Goal: Task Accomplishment & Management: Complete application form

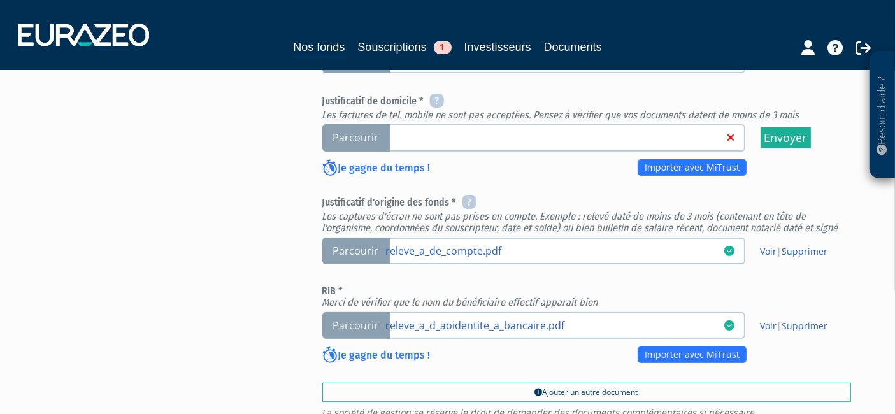
scroll to position [495, 0]
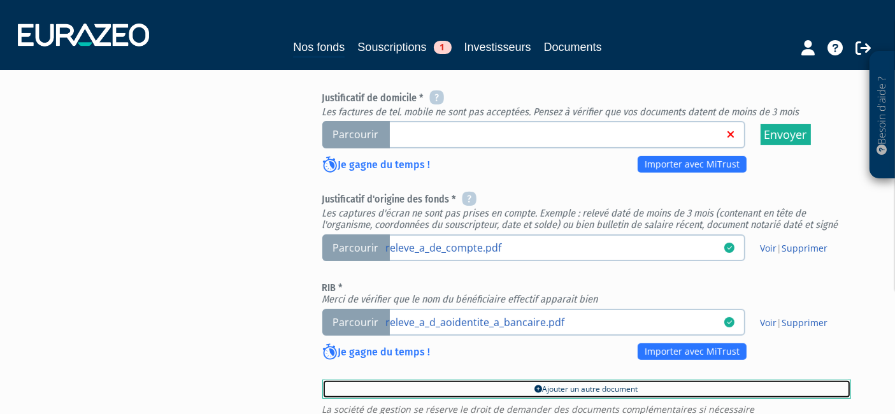
click at [545, 380] on link "Ajouter un autre document" at bounding box center [586, 389] width 529 height 19
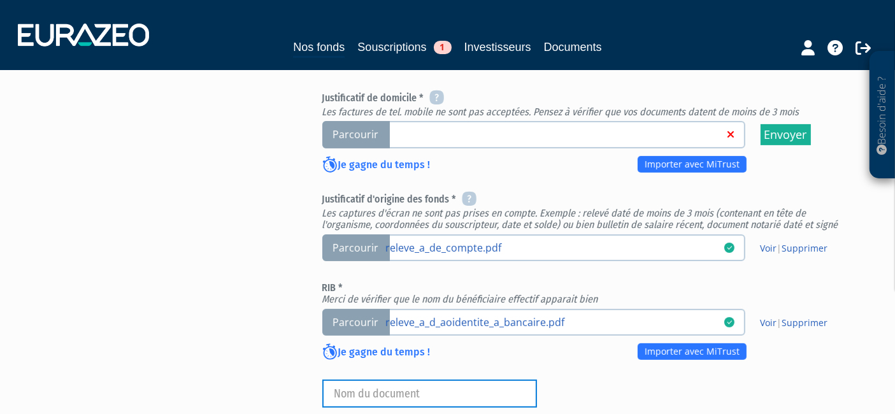
click at [403, 380] on input "text" at bounding box center [429, 394] width 215 height 28
type input "Carte d'identité hébergeur"
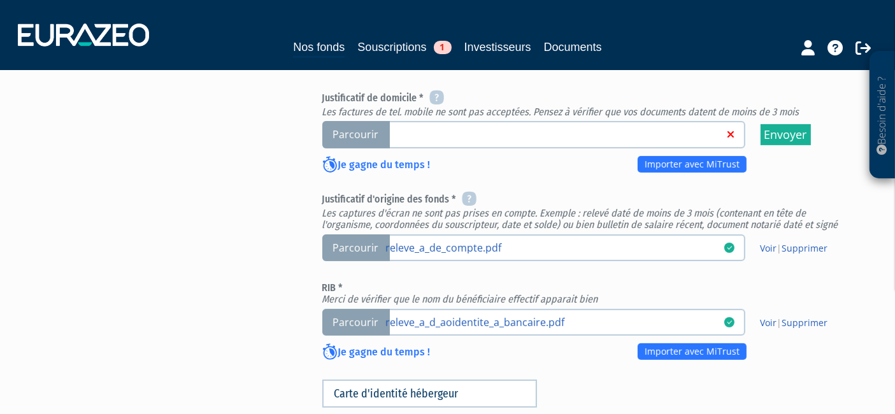
click at [0, 0] on input "Parcourir" at bounding box center [0, 0] width 0 height 0
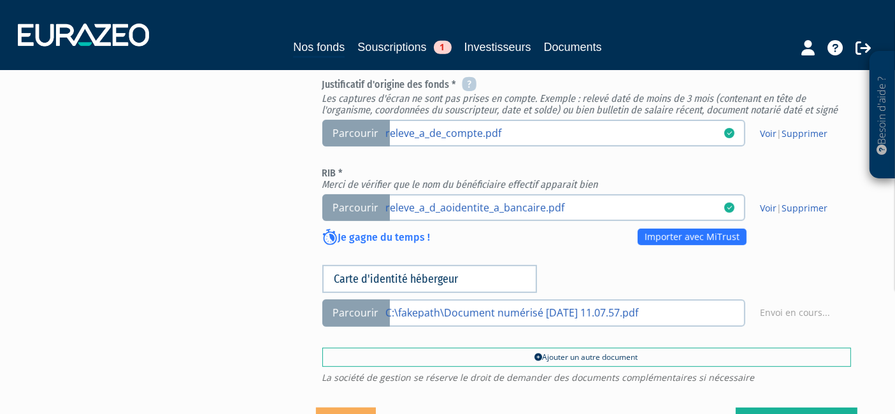
scroll to position [618, 0]
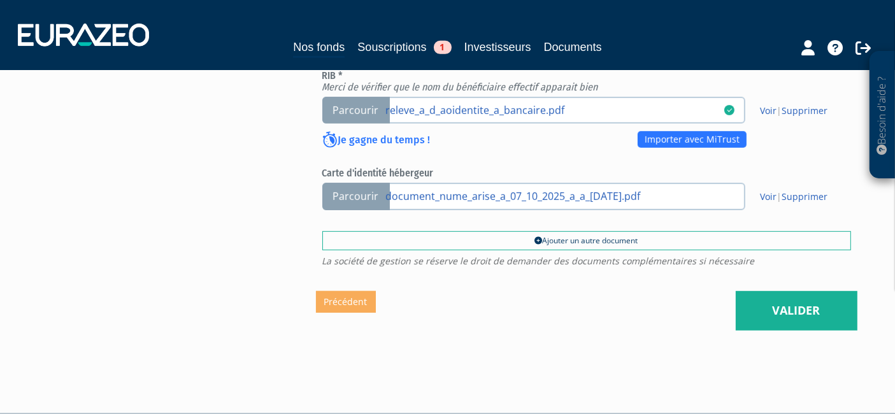
scroll to position [710, 0]
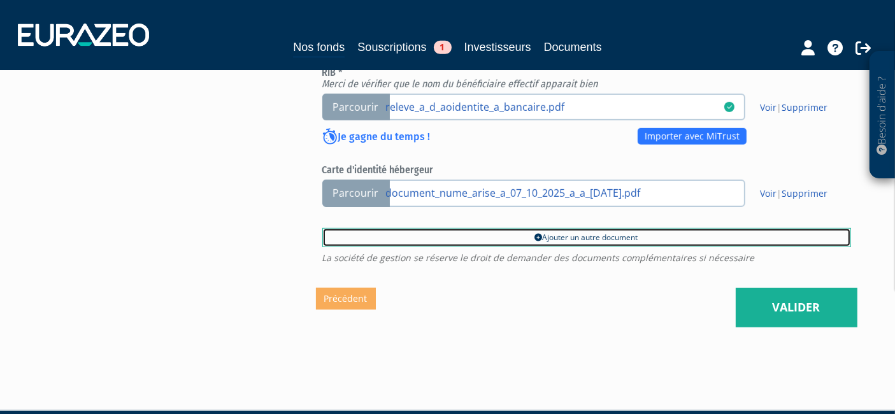
click at [587, 228] on link "Ajouter un autre document" at bounding box center [586, 237] width 529 height 19
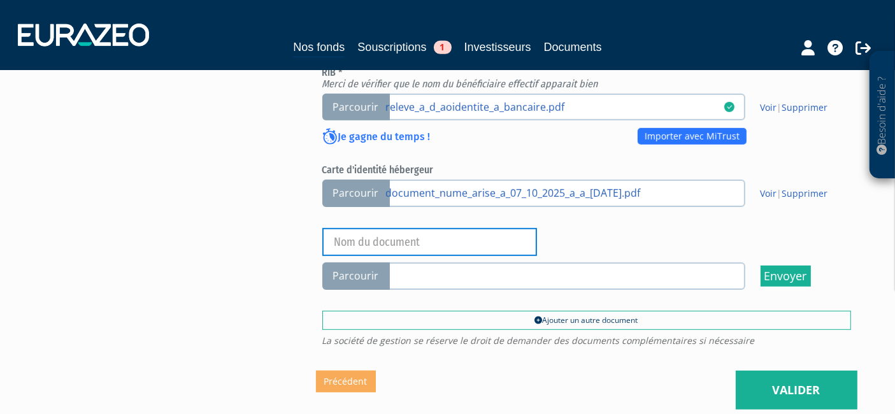
click at [442, 228] on input "text" at bounding box center [429, 242] width 215 height 28
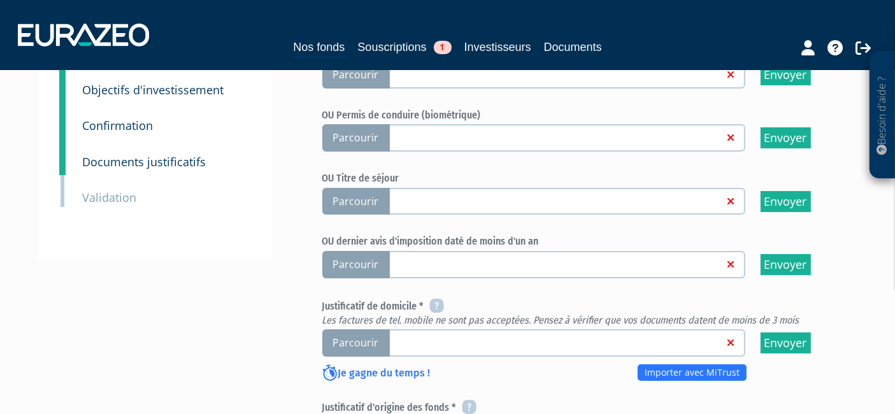
scroll to position [285, 0]
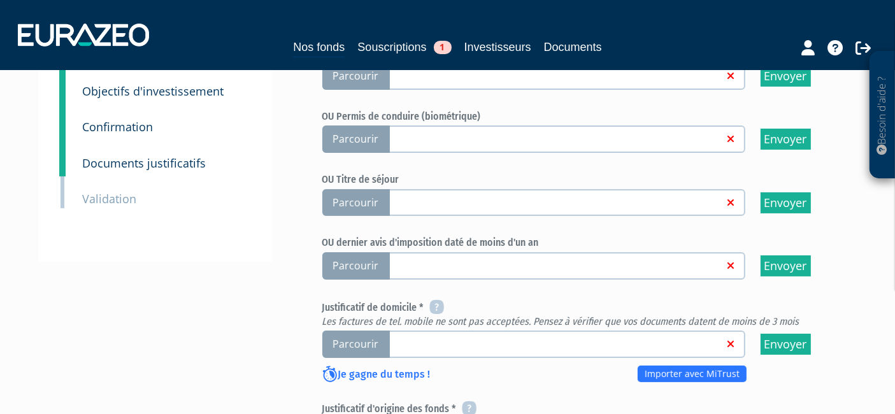
click at [354, 331] on span "Parcourir" at bounding box center [356, 344] width 68 height 27
click at [0, 0] on input "Parcourir" at bounding box center [0, 0] width 0 height 0
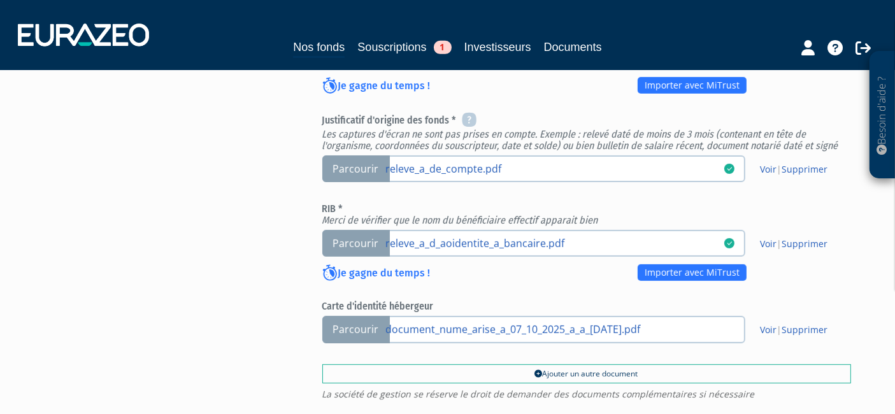
scroll to position [566, 0]
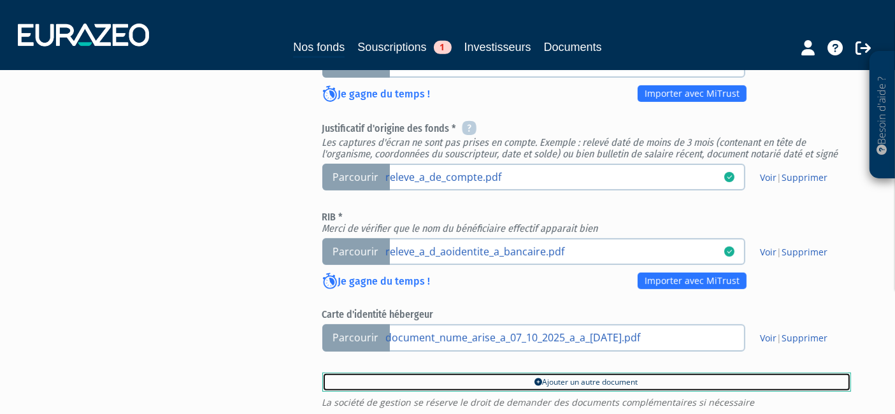
click at [482, 373] on link "Ajouter un autre document" at bounding box center [586, 382] width 529 height 19
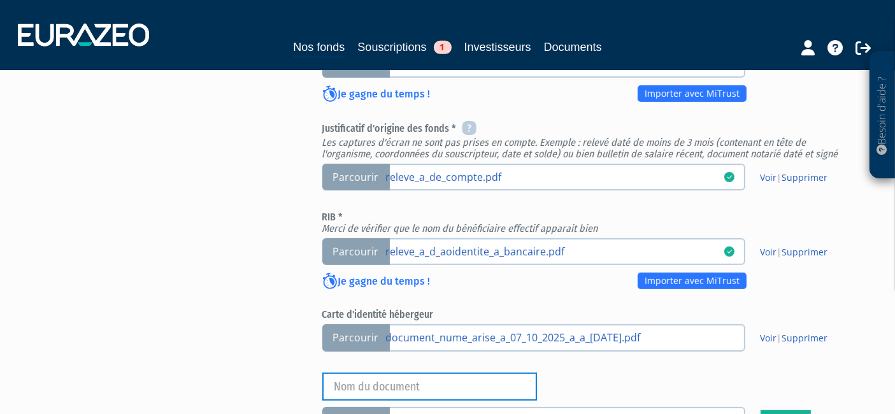
click at [387, 373] on input "text" at bounding box center [429, 387] width 215 height 28
type input "Attestation d'hébergement"
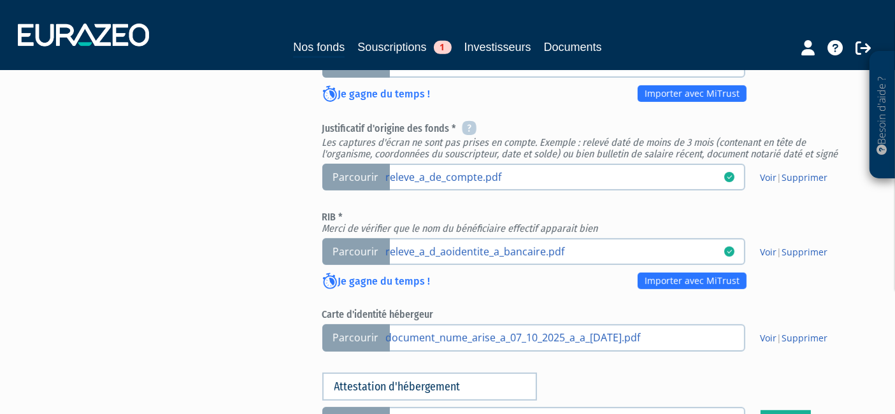
click at [359, 407] on span "Parcourir" at bounding box center [356, 420] width 68 height 27
click at [0, 0] on input "Parcourir" at bounding box center [0, 0] width 0 height 0
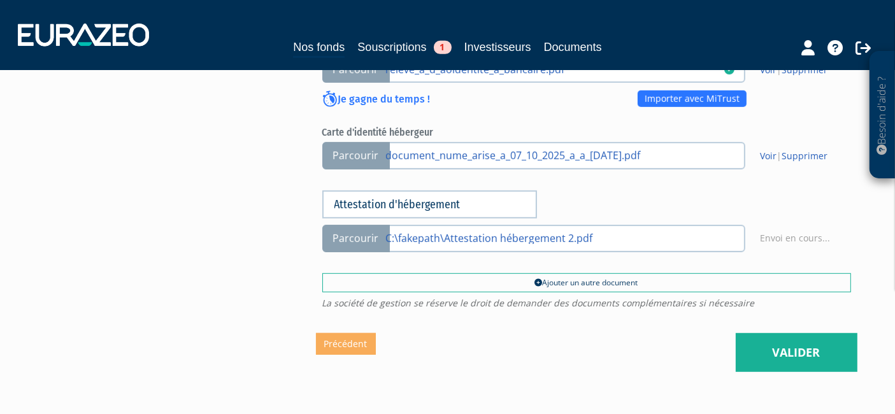
scroll to position [792, 0]
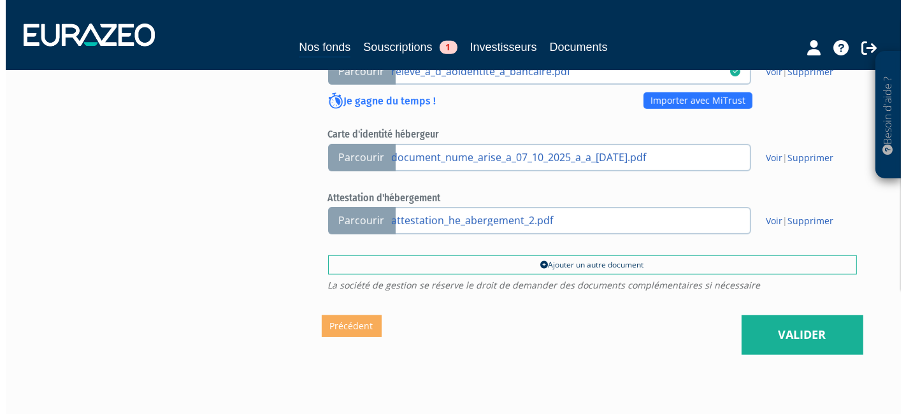
scroll to position [773, 0]
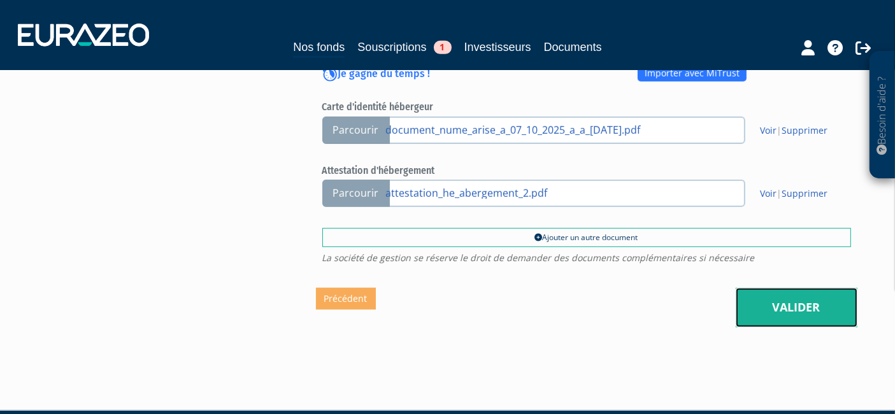
click at [748, 288] on link "Valider" at bounding box center [797, 307] width 122 height 39
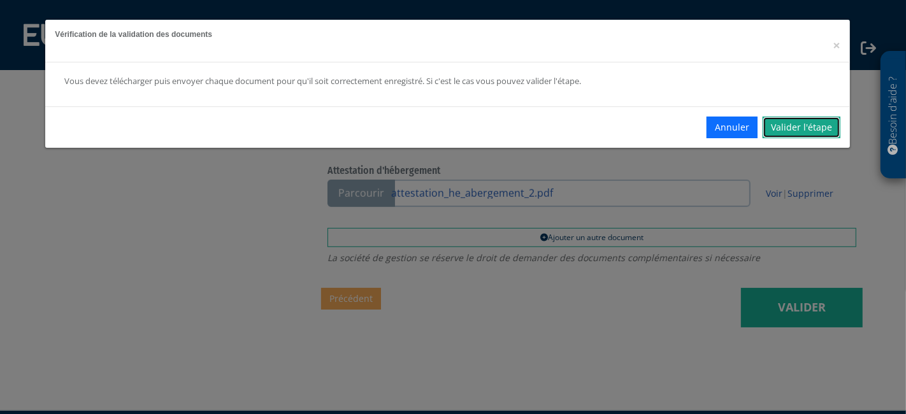
click at [804, 128] on link "Valider l'étape" at bounding box center [801, 128] width 78 height 22
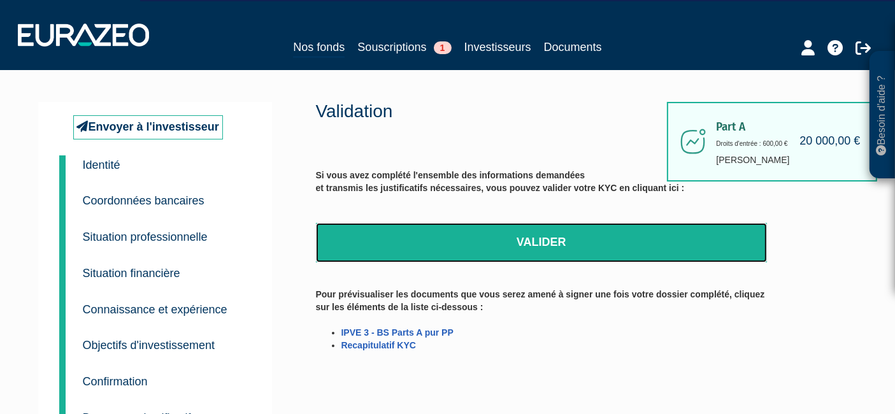
click at [542, 239] on link "Valider" at bounding box center [541, 242] width 451 height 39
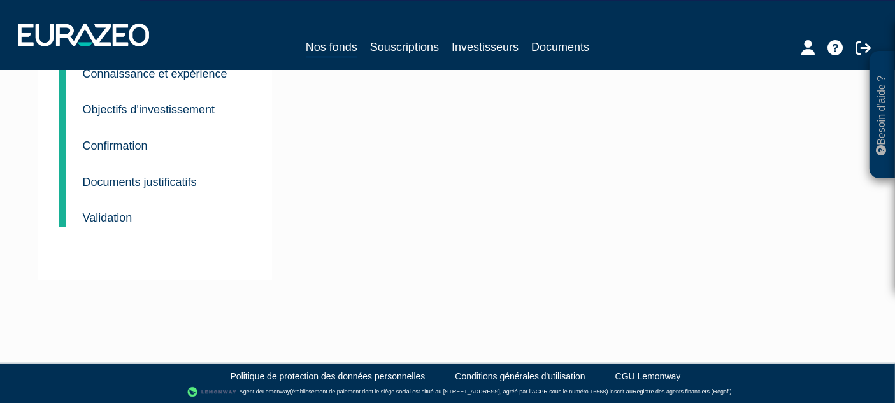
scroll to position [0, 52]
